Goal: Information Seeking & Learning: Learn about a topic

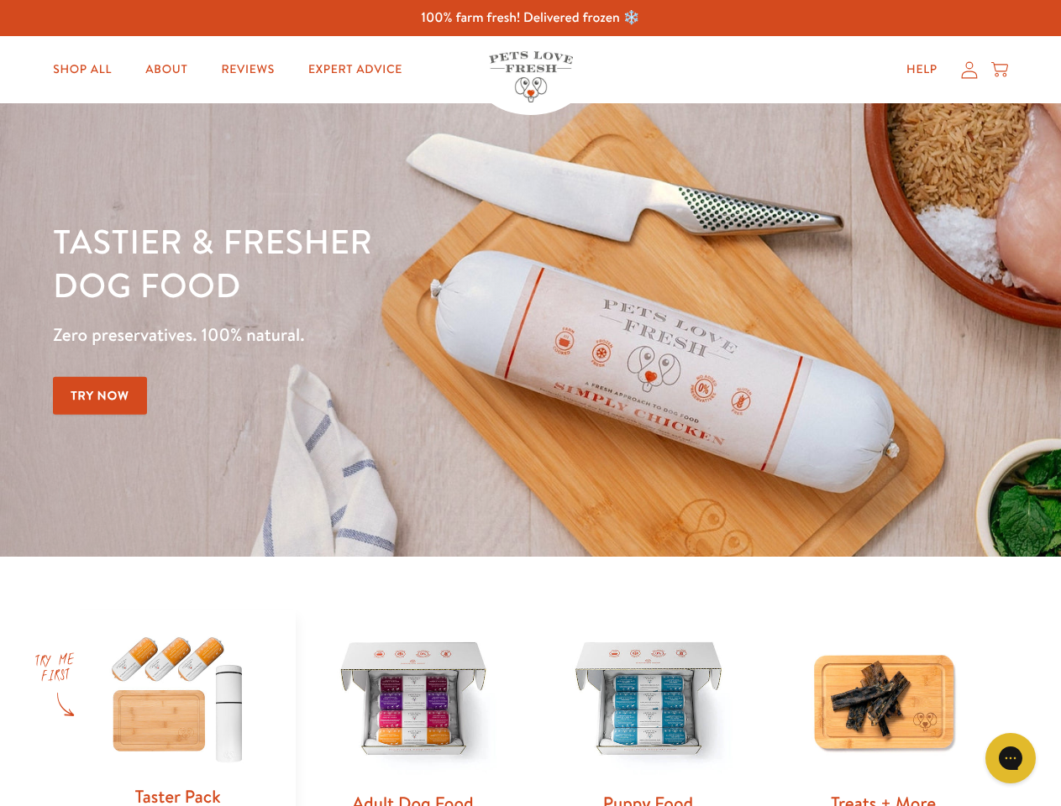
click at [530, 403] on div "Tastier & fresher dog food Zero preservatives. 100% natural. Try Now" at bounding box center [371, 330] width 637 height 222
click at [1010, 758] on icon "Gorgias live chat" at bounding box center [1010, 758] width 16 height 16
